Goal: Find specific page/section: Find specific page/section

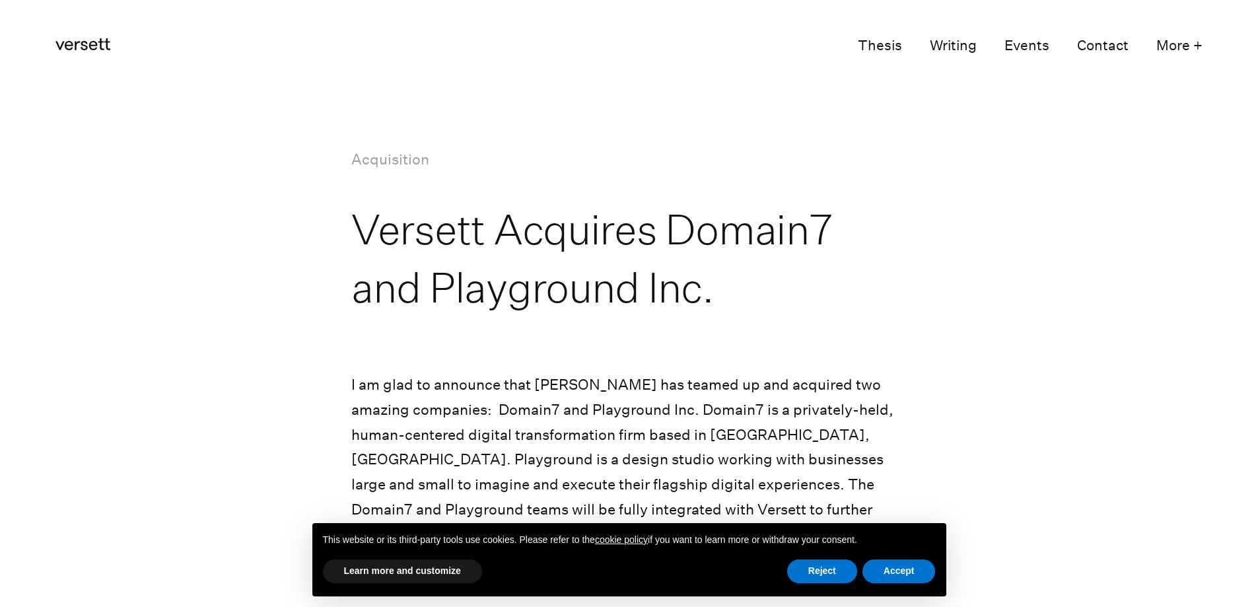
click at [1104, 45] on link "Contact" at bounding box center [1103, 46] width 52 height 26
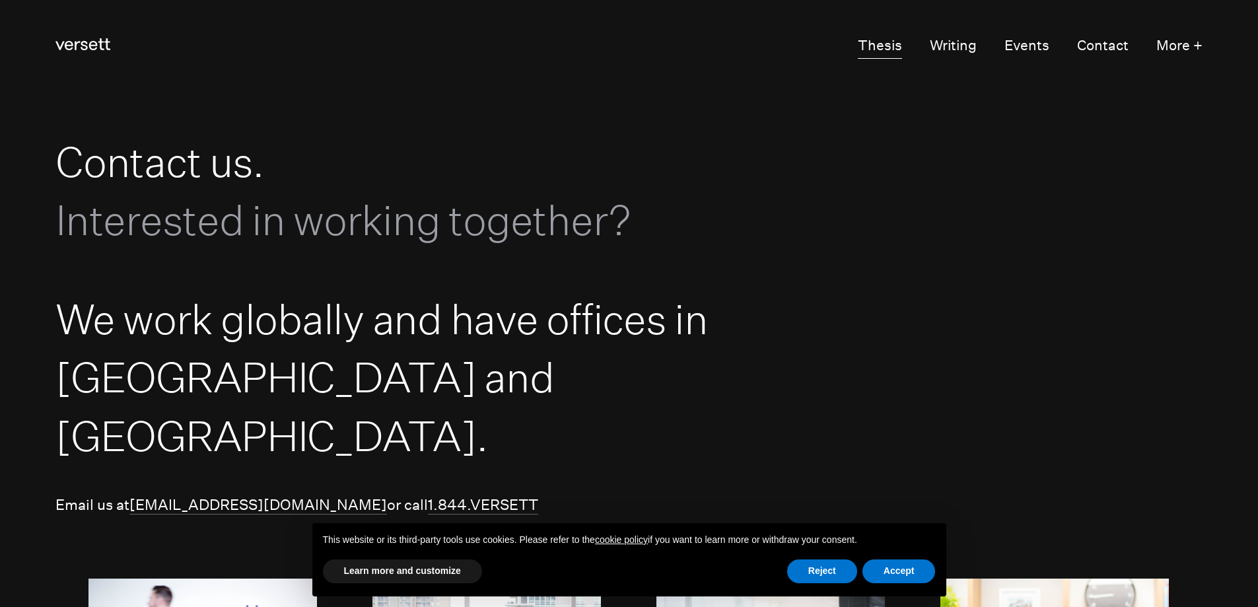
click at [886, 46] on link "Thesis" at bounding box center [880, 46] width 44 height 26
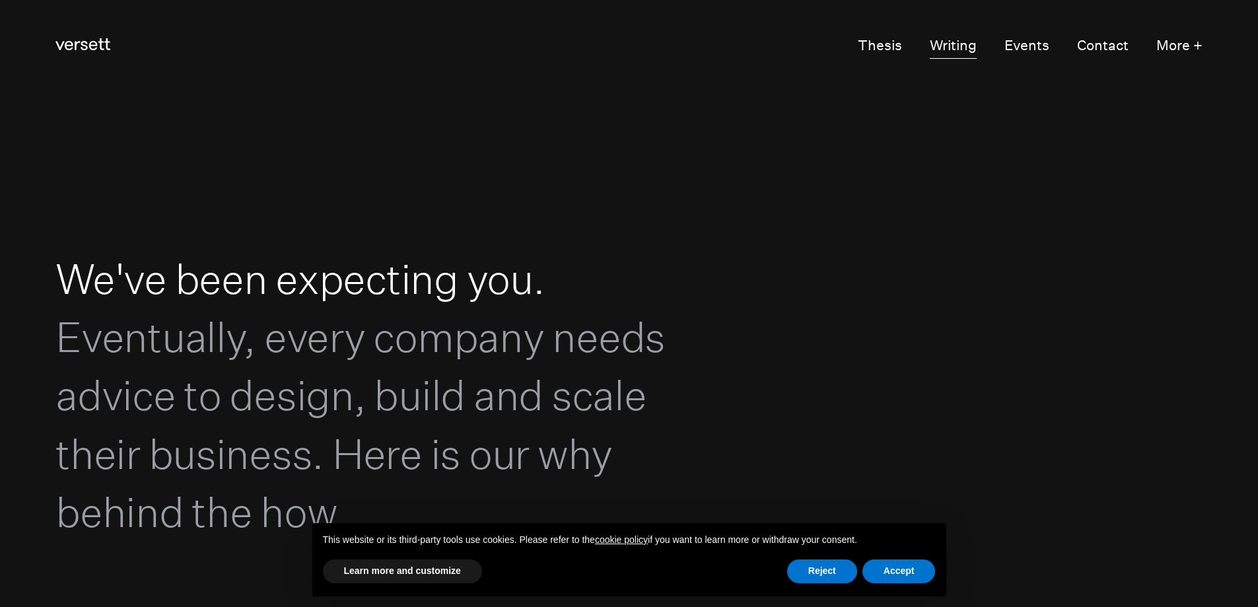
click at [954, 40] on link "Writing" at bounding box center [953, 46] width 47 height 26
